Goal: Find specific page/section: Find specific page/section

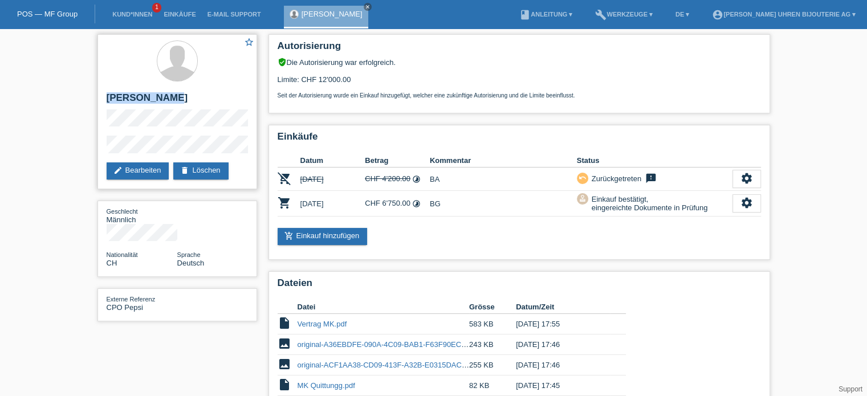
drag, startPoint x: 105, startPoint y: 97, endPoint x: 174, endPoint y: 101, distance: 69.0
click at [174, 101] on div "star_border [PERSON_NAME] edit Bearbeiten delete Löschen" at bounding box center [177, 111] width 160 height 155
click at [148, 99] on h2 "[PERSON_NAME]" at bounding box center [177, 100] width 141 height 17
drag, startPoint x: 173, startPoint y: 97, endPoint x: 108, endPoint y: 98, distance: 65.0
click at [108, 98] on h2 "[PERSON_NAME]" at bounding box center [177, 100] width 141 height 17
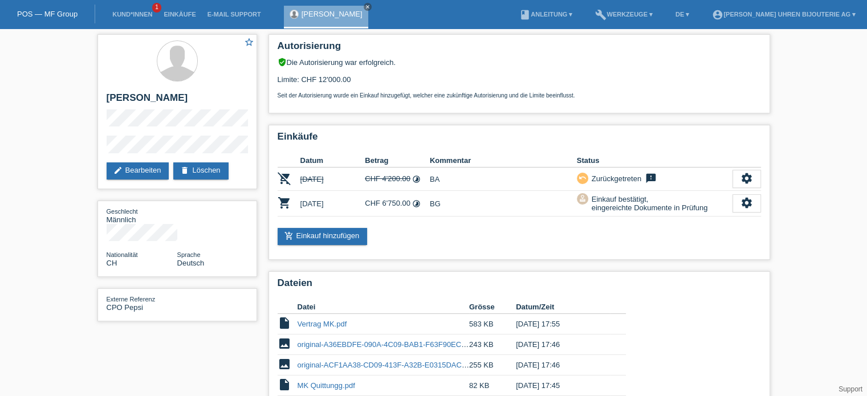
click at [67, 14] on link "POS — MF Group" at bounding box center [47, 14] width 60 height 9
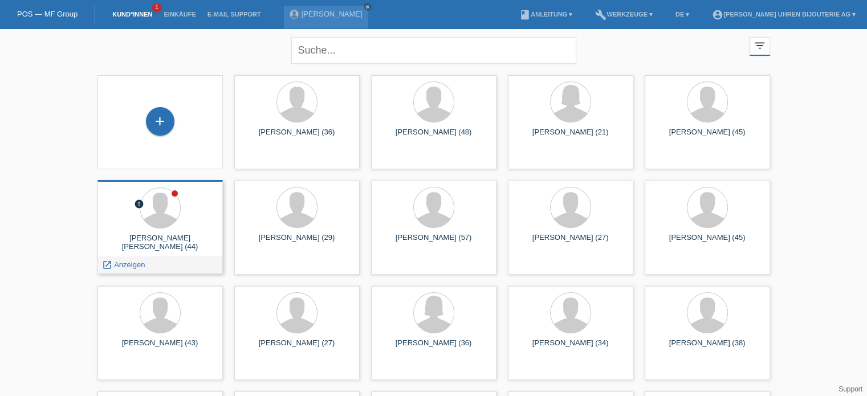
click at [121, 264] on span "Anzeigen" at bounding box center [129, 264] width 31 height 9
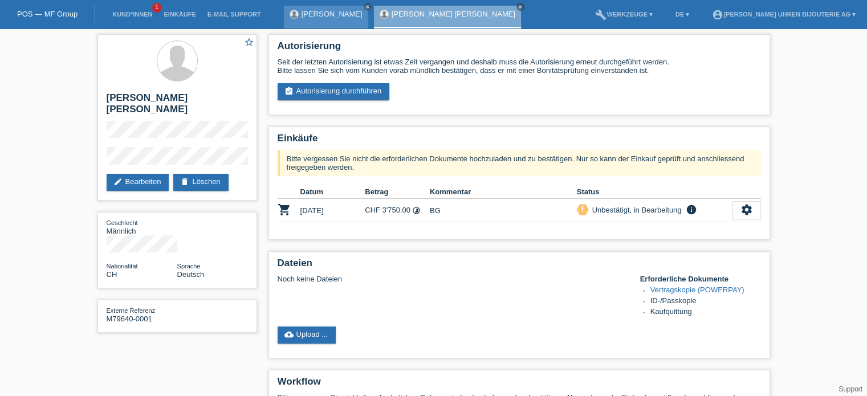
click at [312, 11] on link "[PERSON_NAME]" at bounding box center [331, 14] width 61 height 9
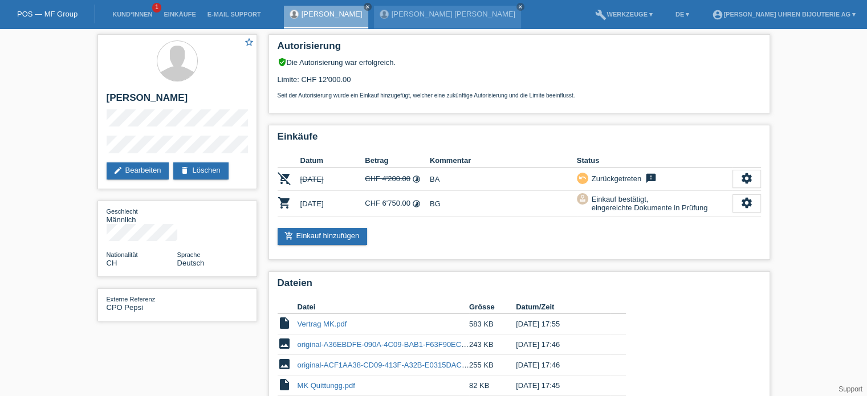
click at [54, 18] on link "POS — MF Group" at bounding box center [47, 14] width 60 height 9
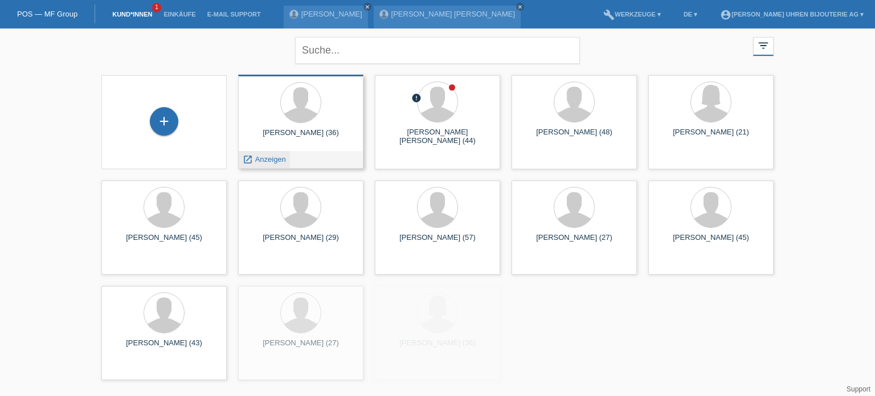
click at [272, 159] on span "Anzeigen" at bounding box center [270, 159] width 31 height 9
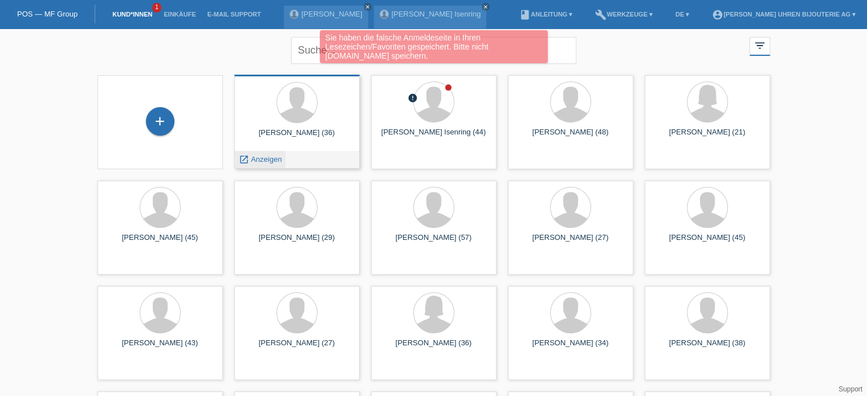
click at [268, 154] on div "launch Anzeigen" at bounding box center [260, 159] width 51 height 17
click at [265, 159] on span "Anzeigen" at bounding box center [266, 159] width 31 height 9
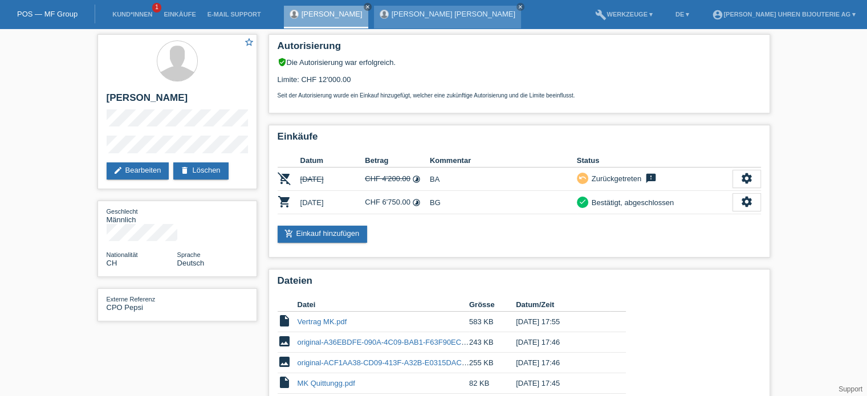
click at [415, 15] on link "[PERSON_NAME] [PERSON_NAME]" at bounding box center [453, 14] width 124 height 9
drag, startPoint x: 463, startPoint y: 5, endPoint x: 472, endPoint y: 5, distance: 9.1
click at [464, 6] on div "[PERSON_NAME] [PERSON_NAME] close" at bounding box center [447, 17] width 147 height 23
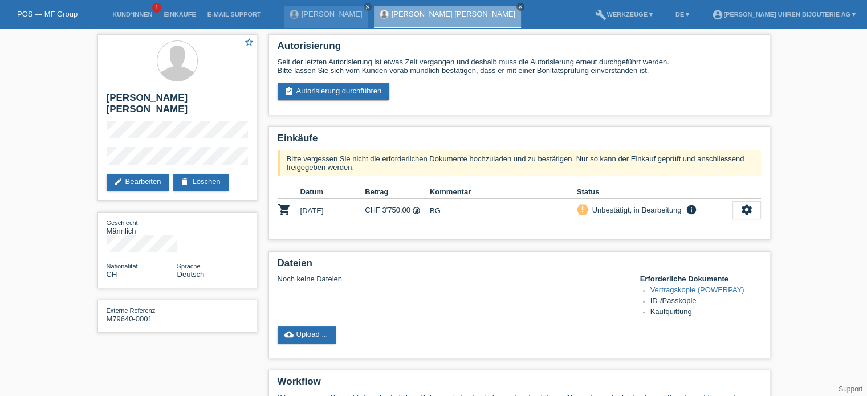
click at [517, 4] on icon "close" at bounding box center [520, 7] width 6 height 6
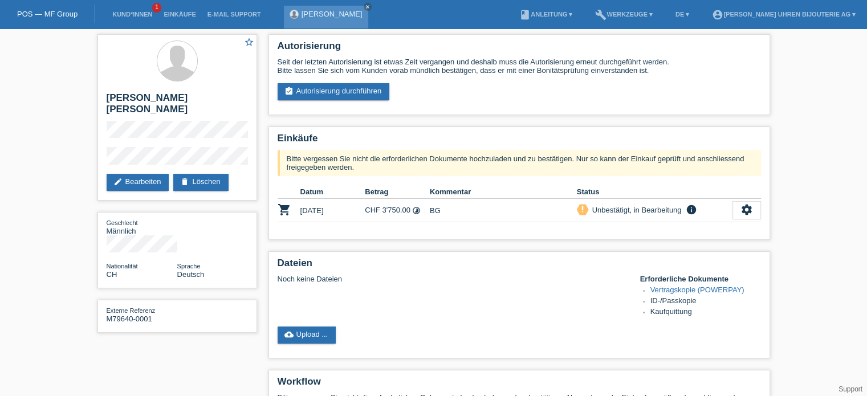
click at [324, 21] on div "Mario Kyburz close" at bounding box center [326, 17] width 84 height 23
click at [320, 15] on link "[PERSON_NAME]" at bounding box center [331, 14] width 61 height 9
